Goal: Task Accomplishment & Management: Manage account settings

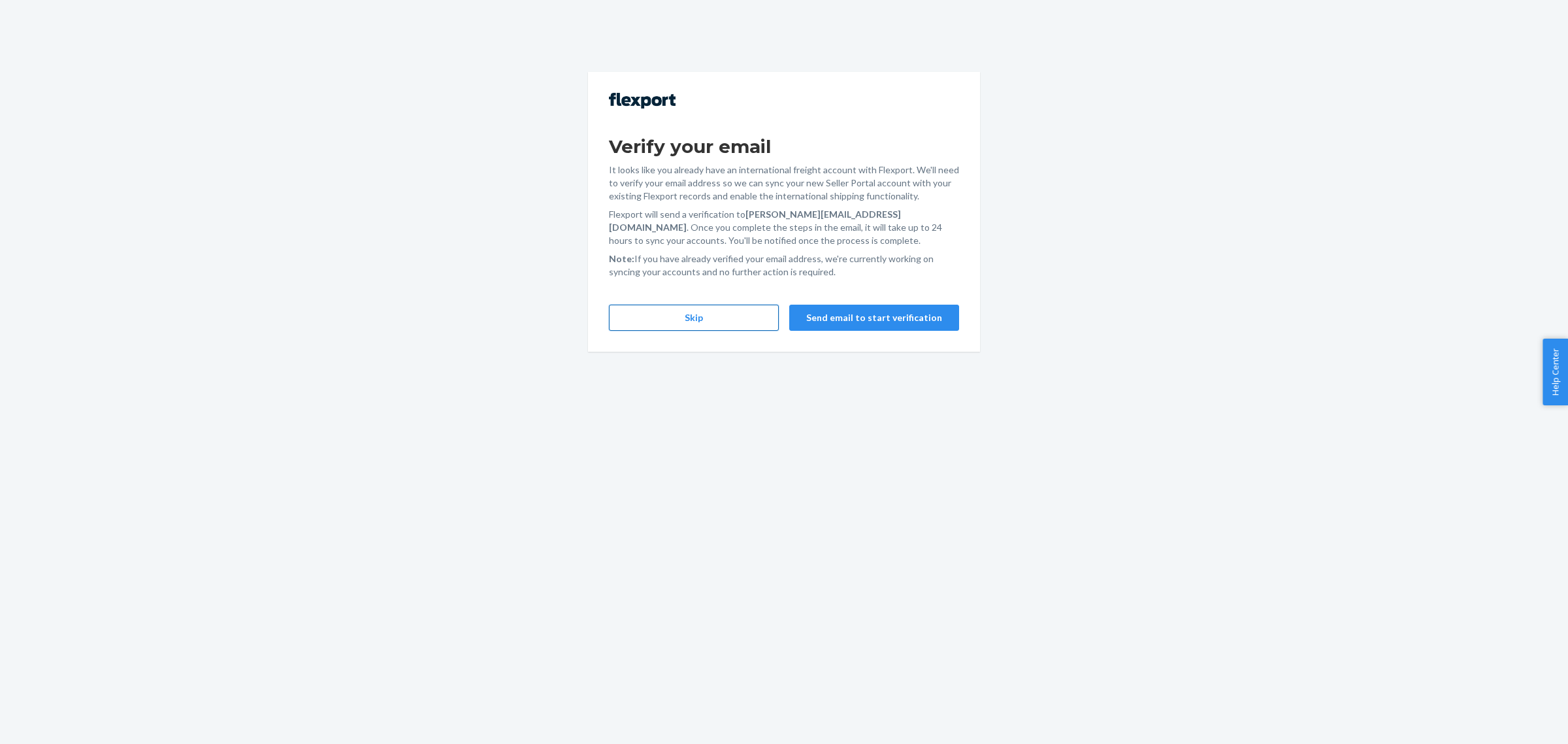
click at [702, 308] on button "Skip" at bounding box center [693, 317] width 170 height 26
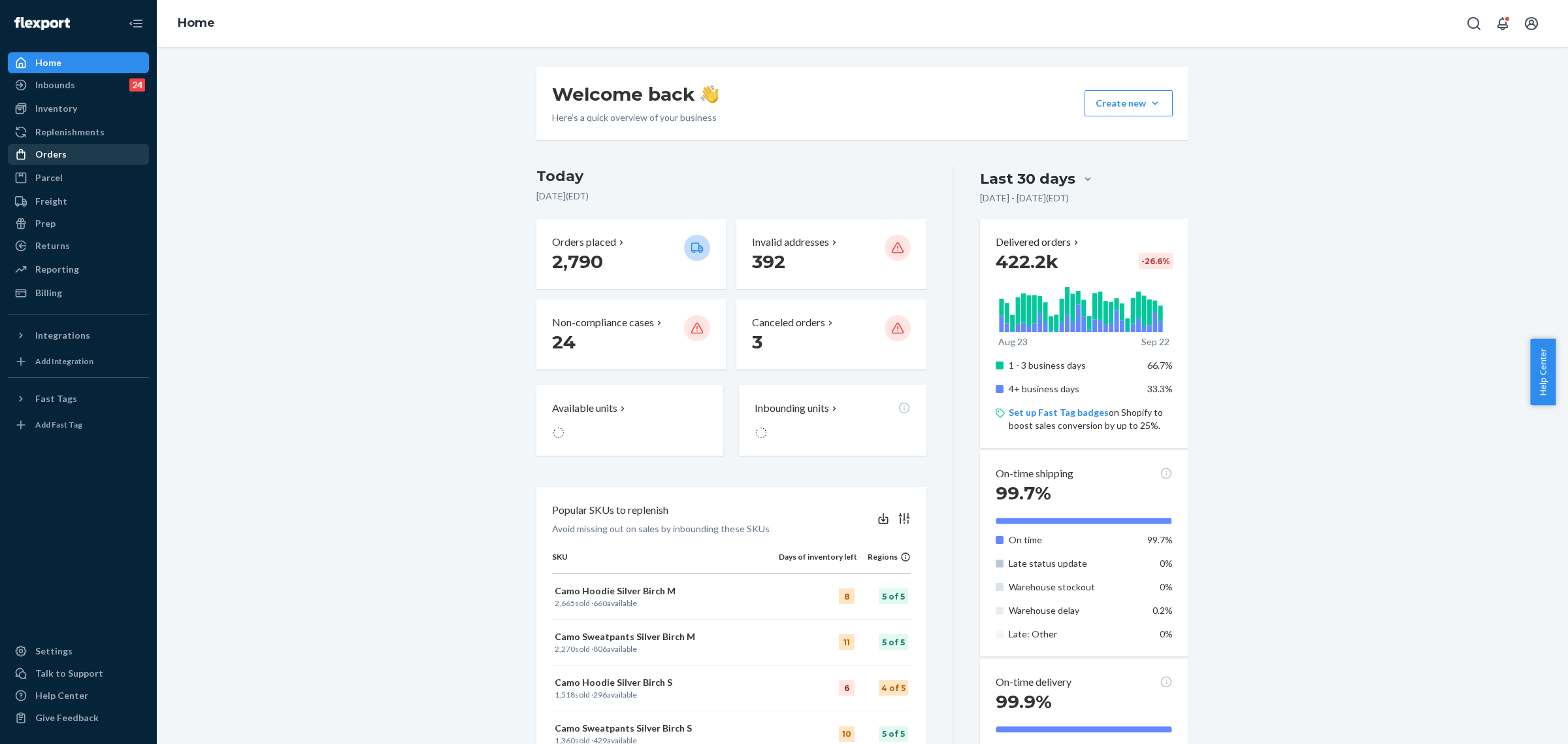
drag, startPoint x: 72, startPoint y: 154, endPoint x: 99, endPoint y: 154, distance: 27.0
click at [72, 154] on div "Orders" at bounding box center [79, 155] width 139 height 19
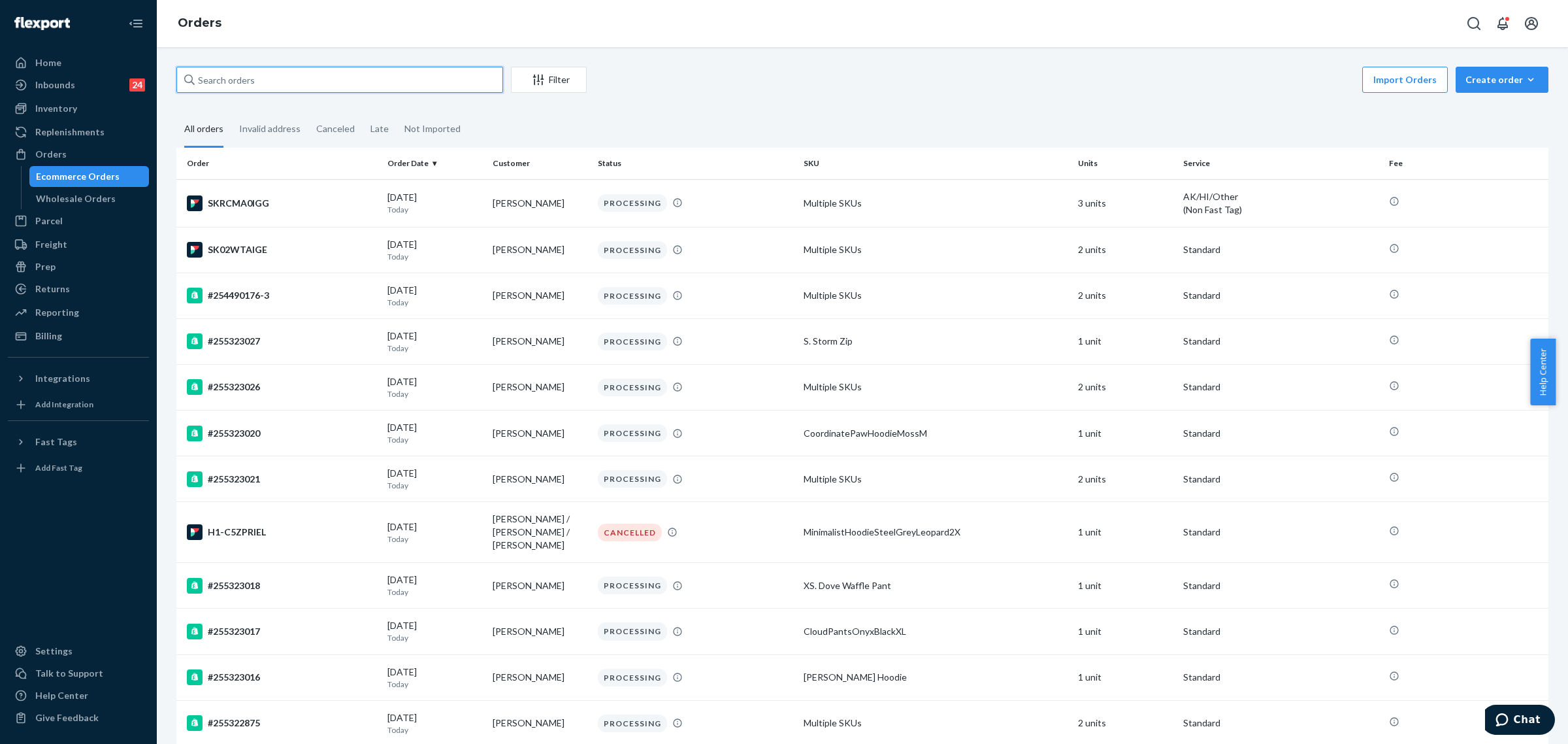
click at [326, 89] on input "text" at bounding box center [339, 79] width 326 height 26
paste input "255060136"
type input "255060136"
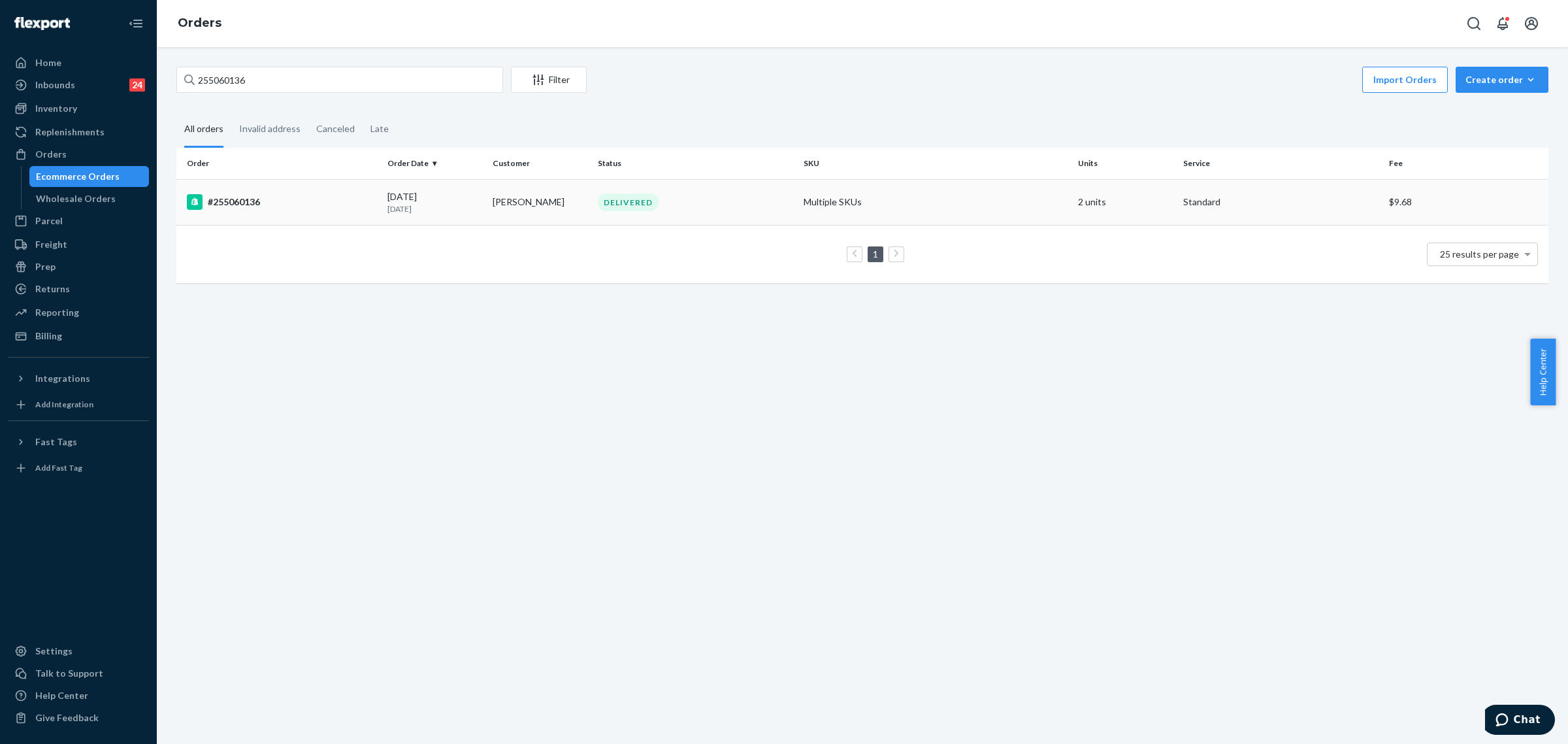
click at [248, 205] on div "#255060136" at bounding box center [282, 202] width 190 height 16
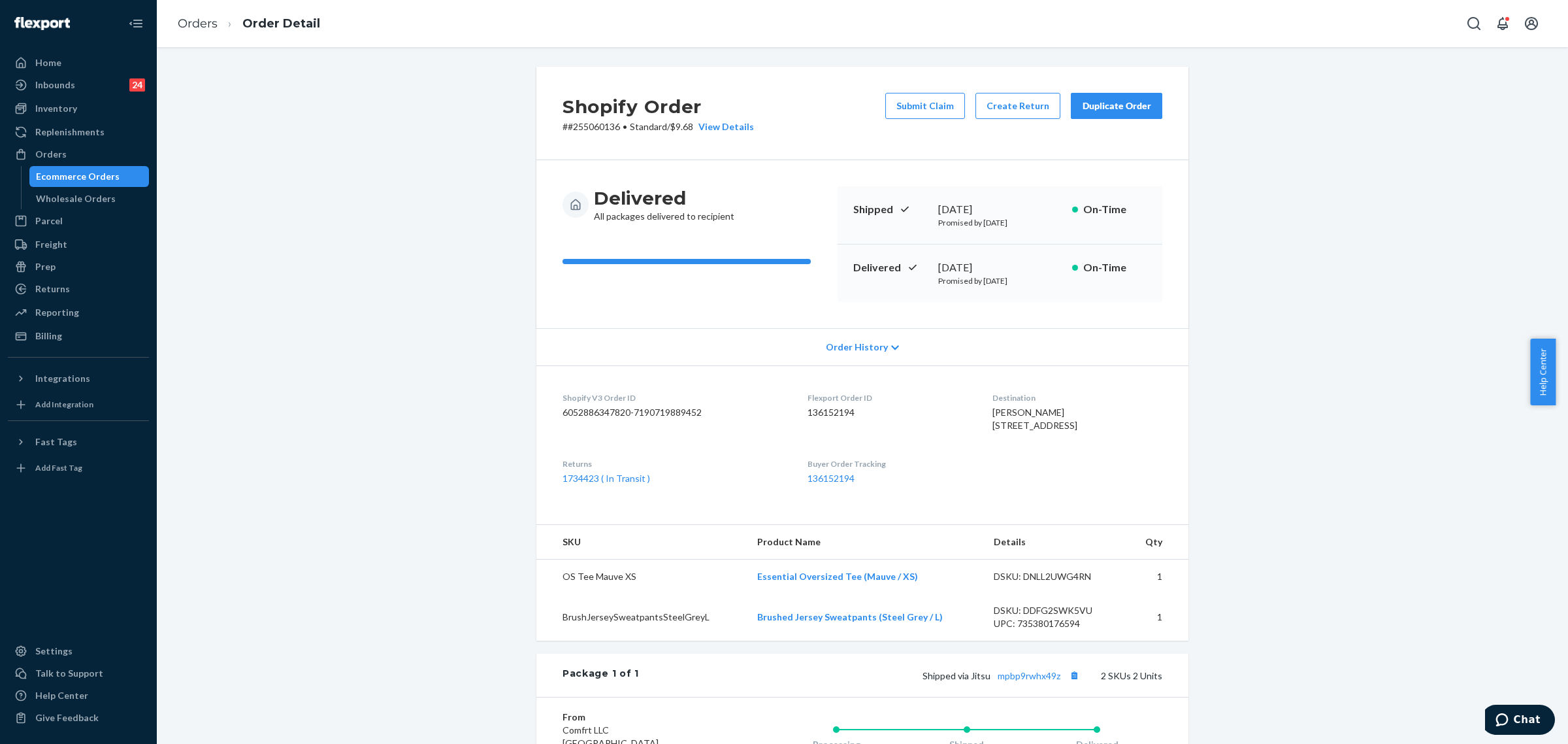
click at [1106, 109] on div "Duplicate Order" at bounding box center [1116, 106] width 69 height 13
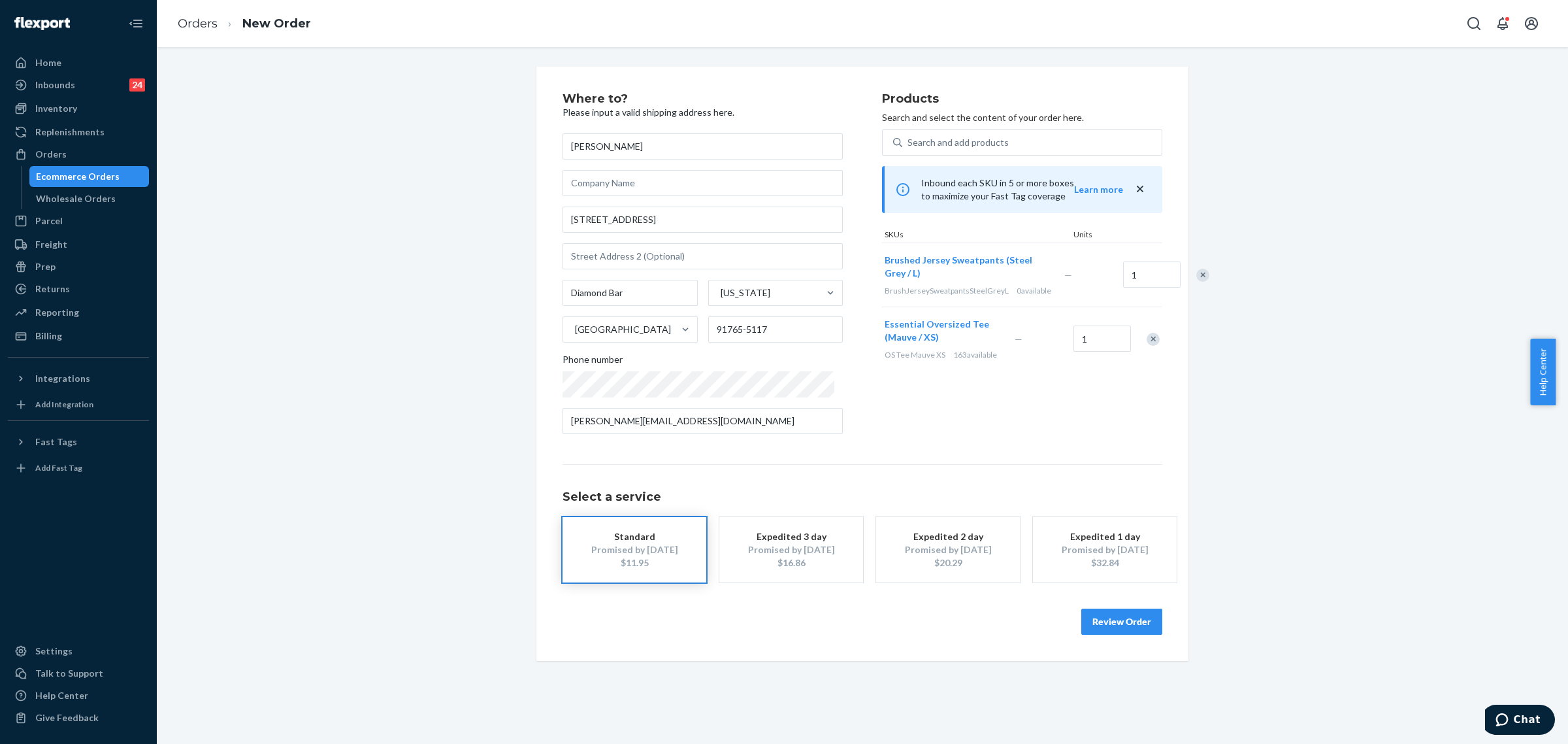
click at [1150, 346] on div "Remove Item" at bounding box center [1153, 339] width 13 height 13
click at [1148, 347] on div "Products Search and select the content of your order here. Search and add produ…" at bounding box center [1022, 269] width 281 height 352
click at [993, 142] on div "Search and add products" at bounding box center [1032, 142] width 259 height 24
click at [909, 142] on input "Search and add products" at bounding box center [908, 142] width 1 height 13
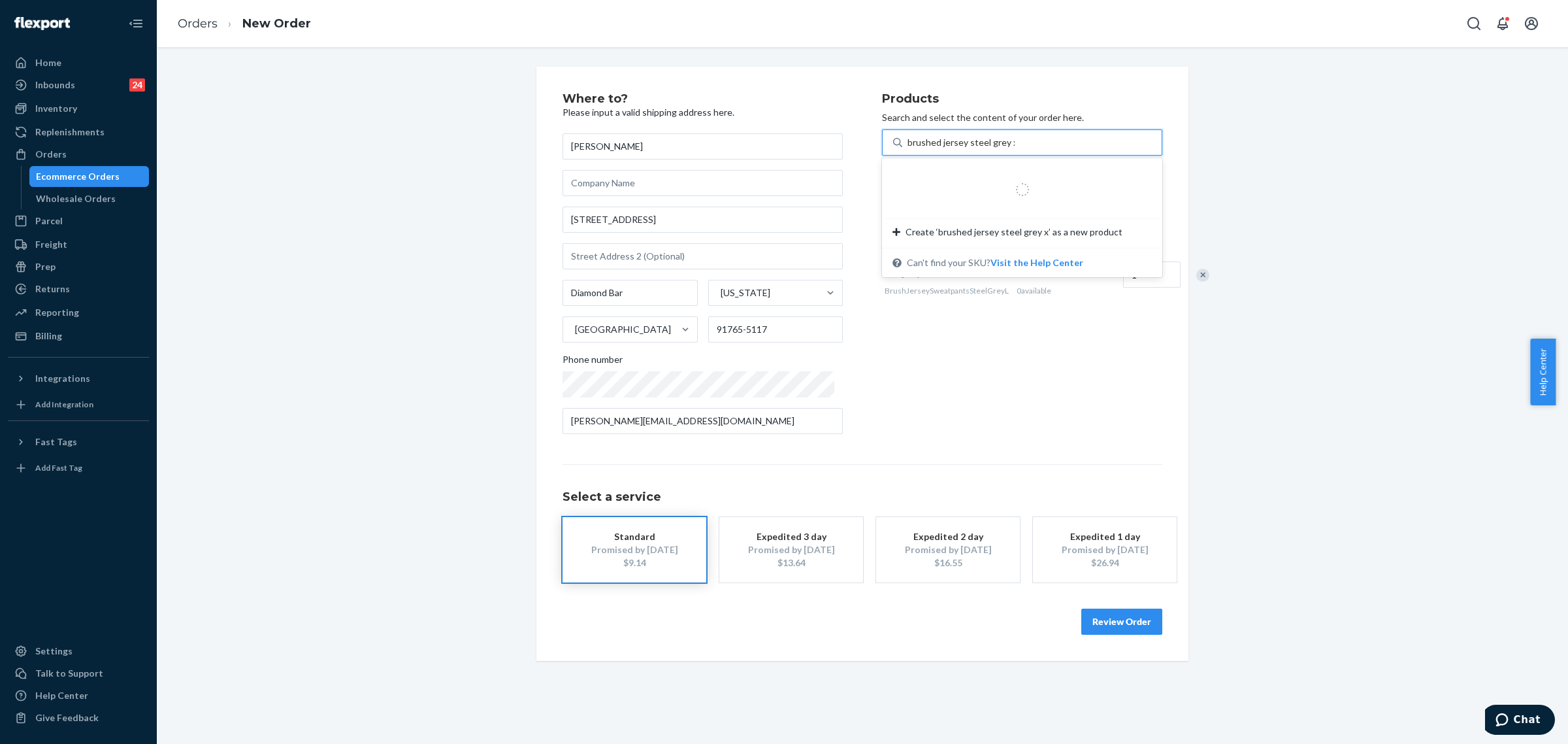
type input "brushed jersey steel grey xl"
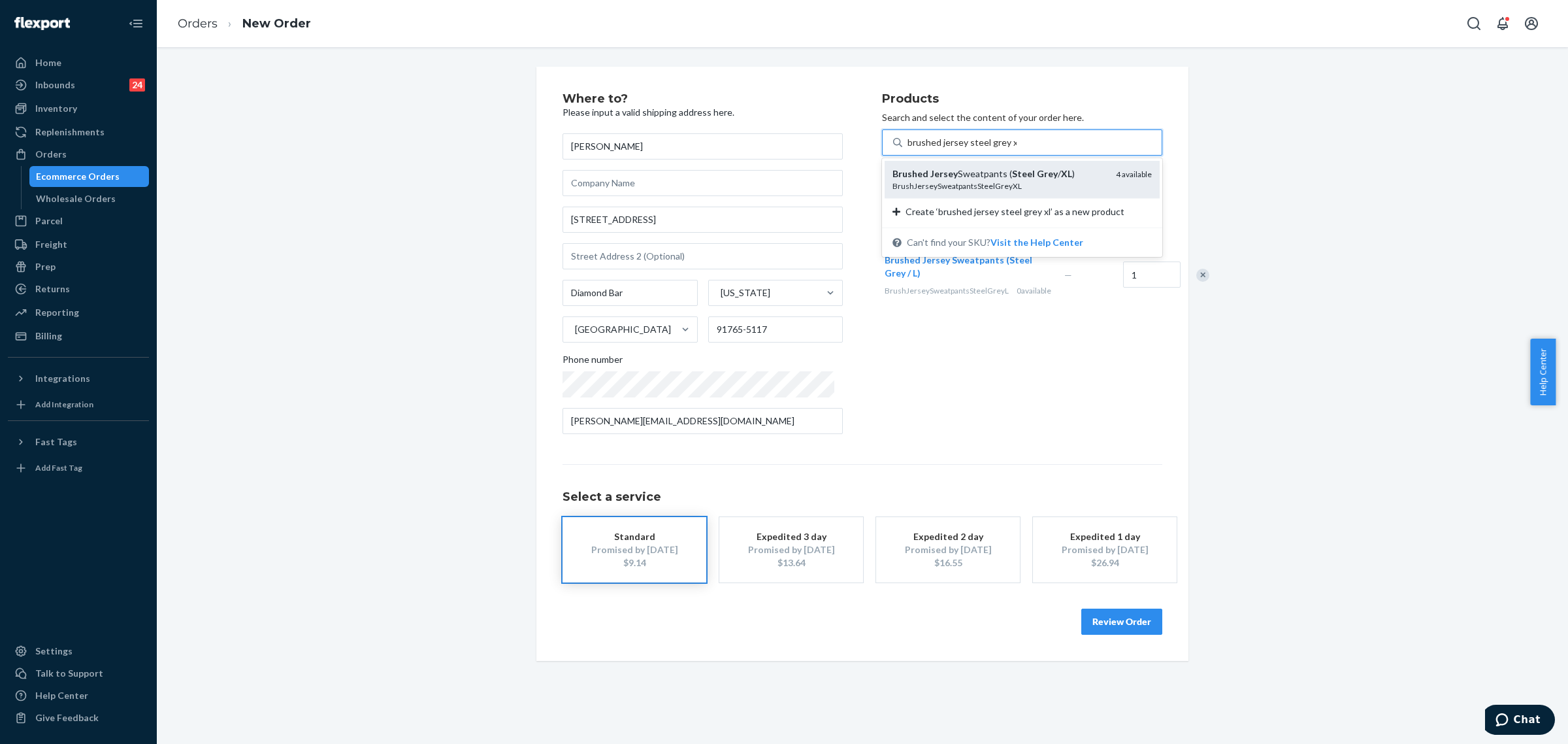
click at [983, 186] on div "BrushJerseySweatpantsSteelGreyXL" at bounding box center [999, 186] width 213 height 11
click at [983, 149] on input "brushed jersey steel grey xl" at bounding box center [962, 142] width 109 height 13
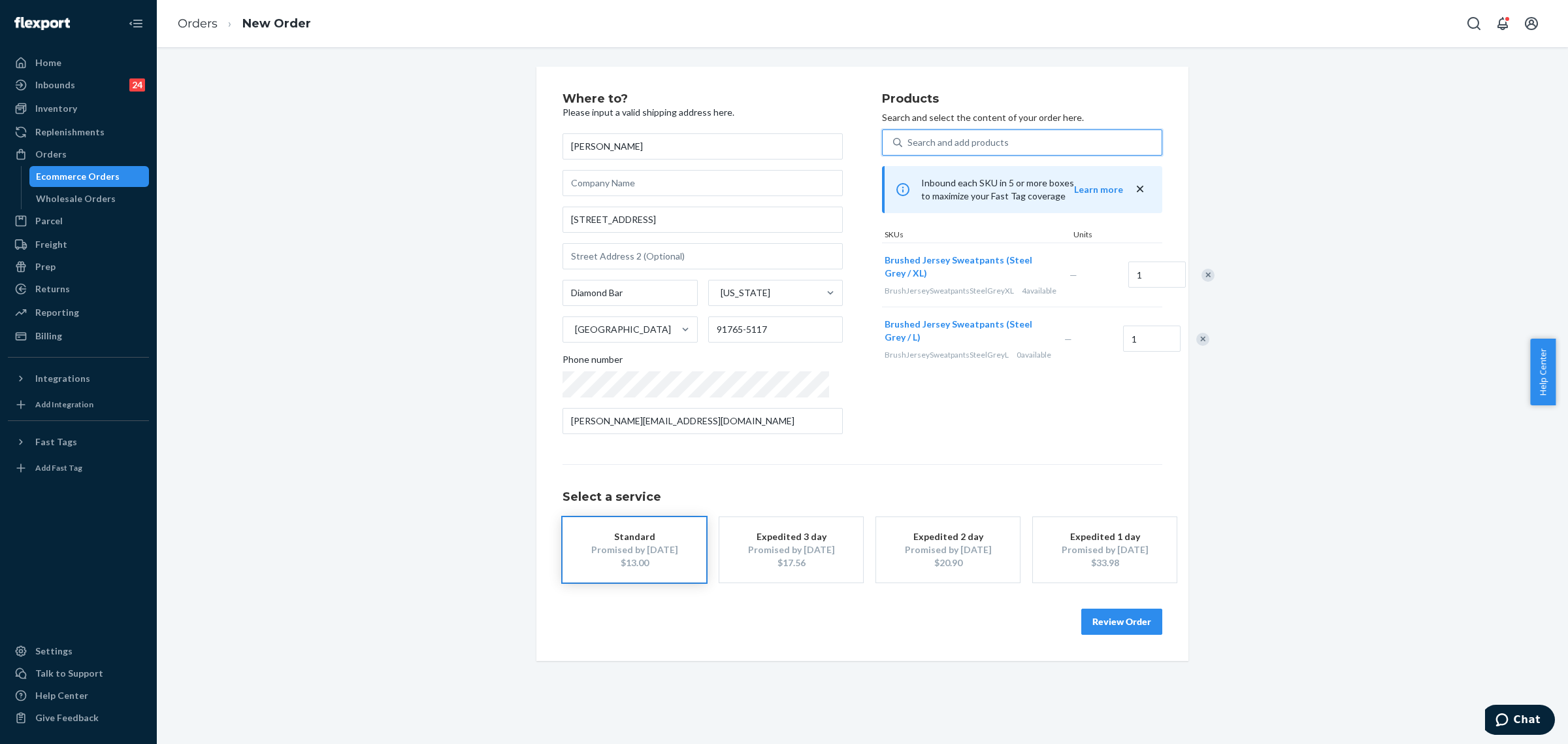
click at [1179, 357] on div at bounding box center [1196, 339] width 33 height 34
click at [1196, 346] on div "Remove Item" at bounding box center [1202, 339] width 13 height 13
click at [1138, 629] on button "Review Order" at bounding box center [1121, 622] width 81 height 26
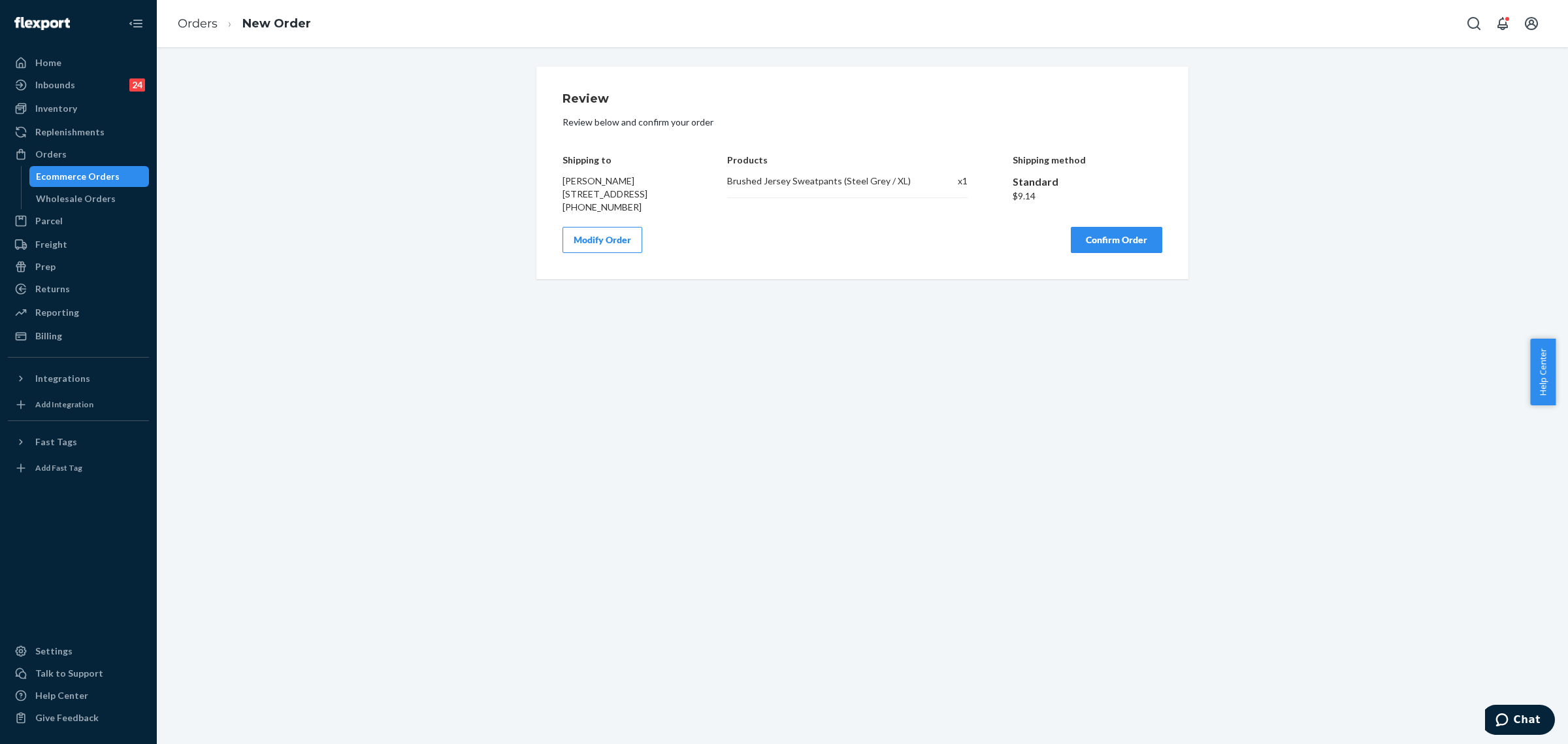
click at [1094, 253] on button "Confirm Order" at bounding box center [1116, 240] width 92 height 26
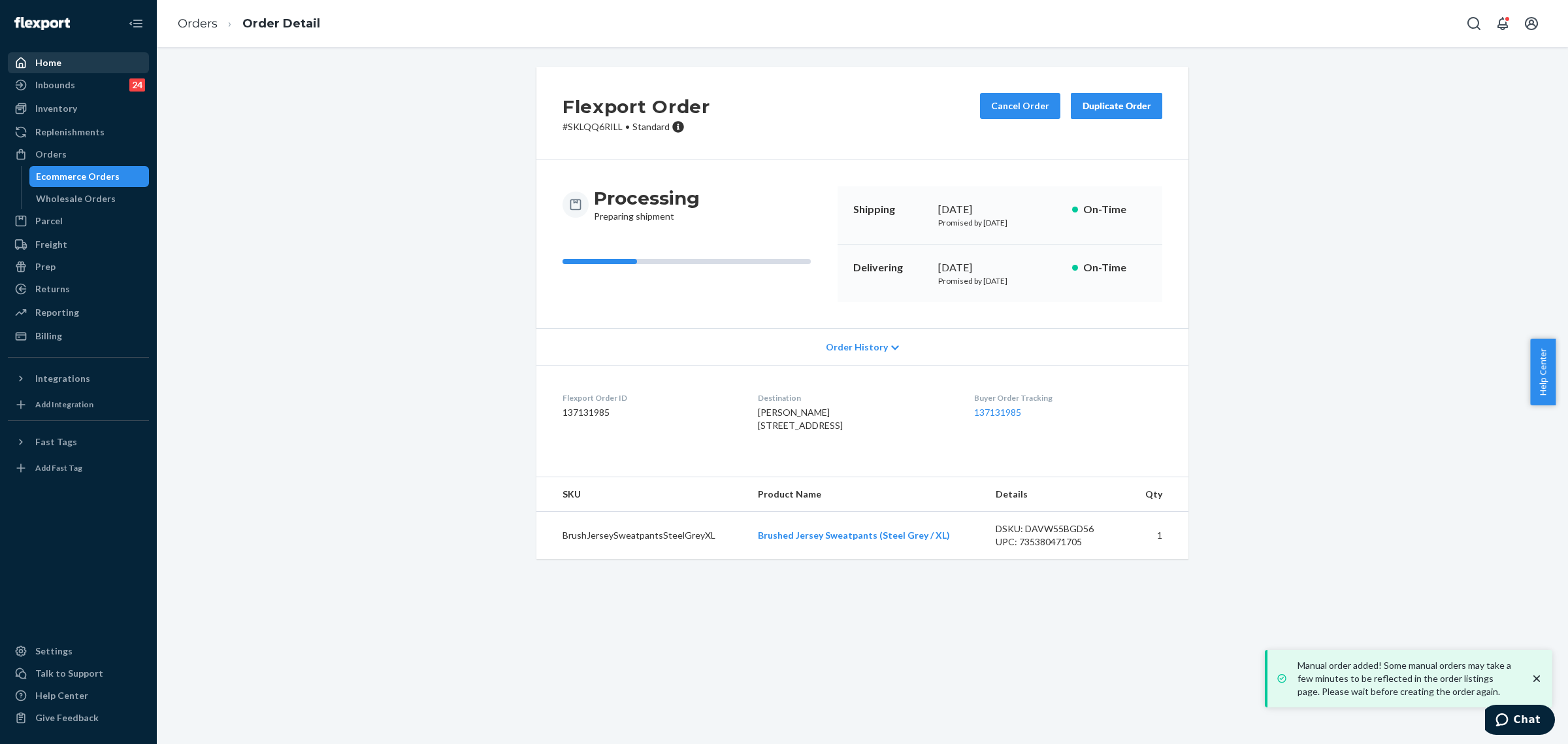
click at [42, 67] on div "Home" at bounding box center [48, 63] width 26 height 13
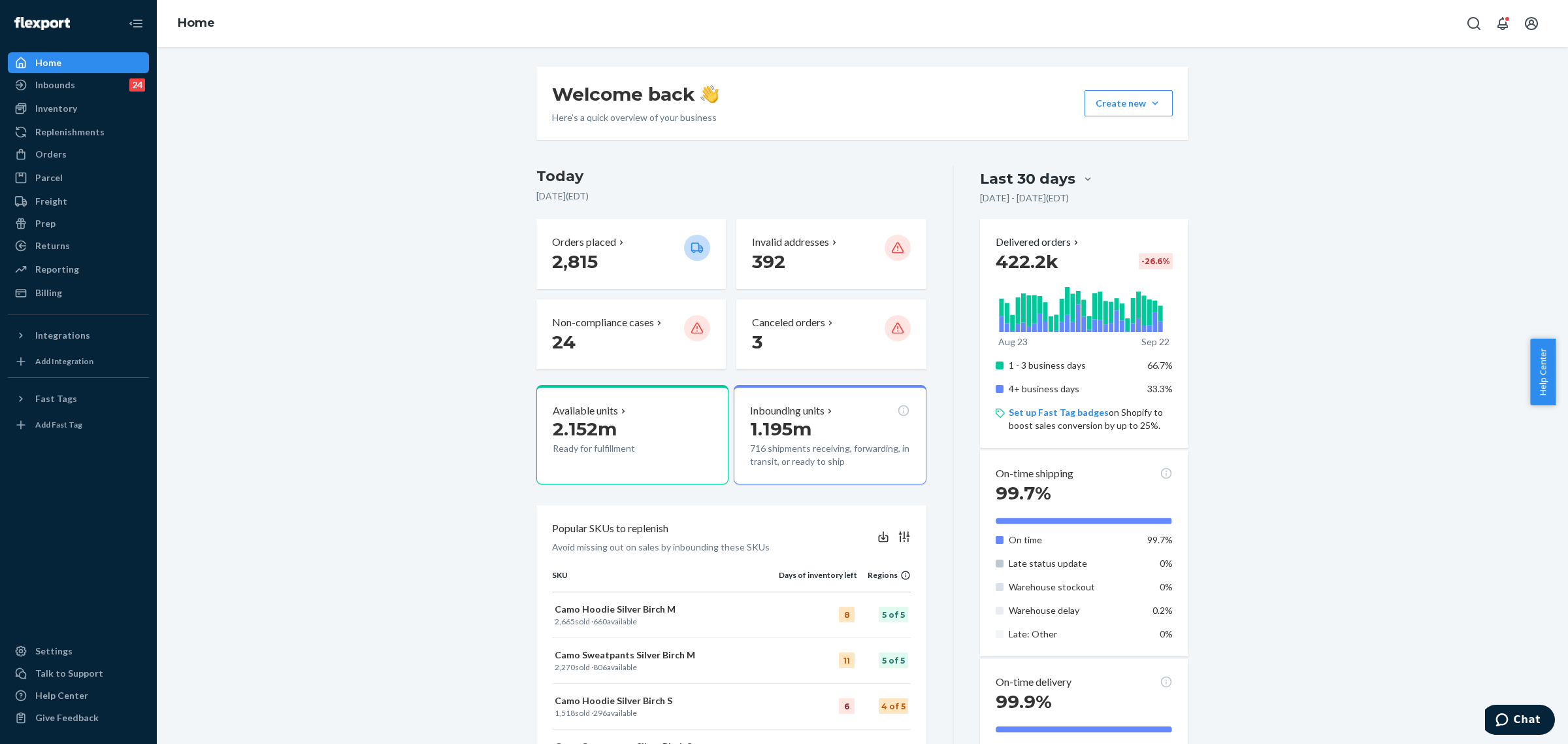
drag, startPoint x: 1238, startPoint y: 224, endPoint x: 1248, endPoint y: 210, distance: 17.2
click at [1243, 216] on div "Welcome back Here’s a quick overview of your business Create new Create new inb…" at bounding box center [862, 619] width 1391 height 1106
